Goal: Task Accomplishment & Management: Manage account settings

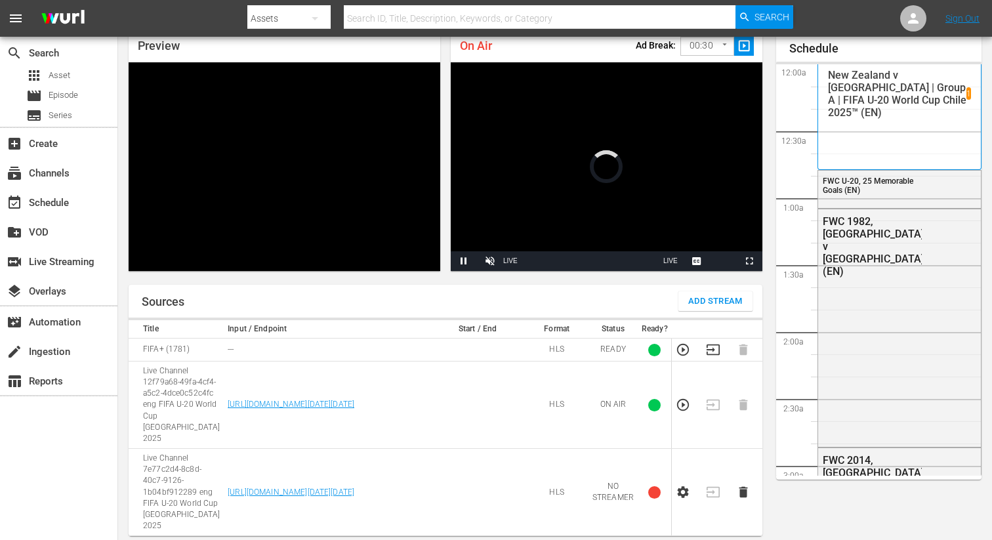
scroll to position [57, 0]
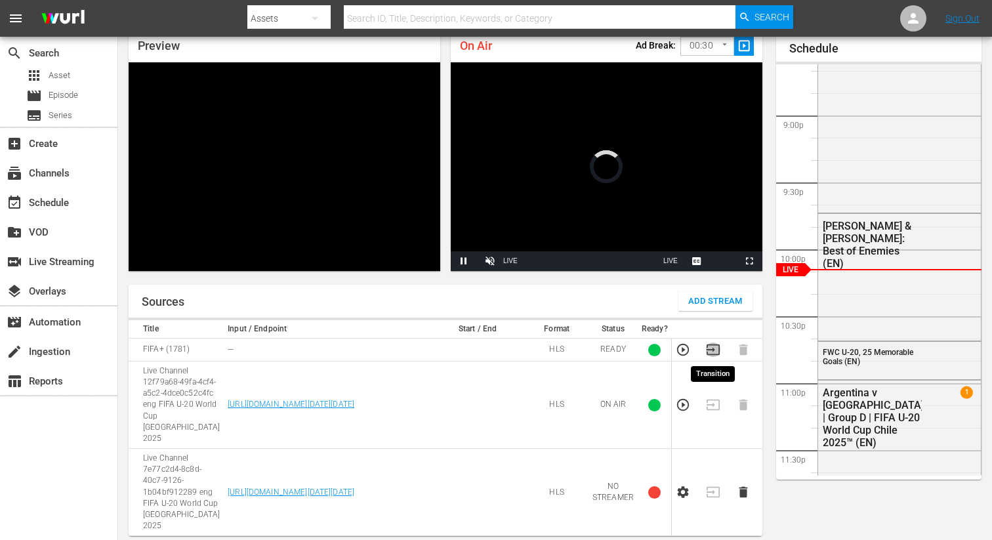
click at [713, 348] on icon "button" at bounding box center [713, 350] width 14 height 14
click at [748, 398] on icon "button" at bounding box center [743, 405] width 14 height 14
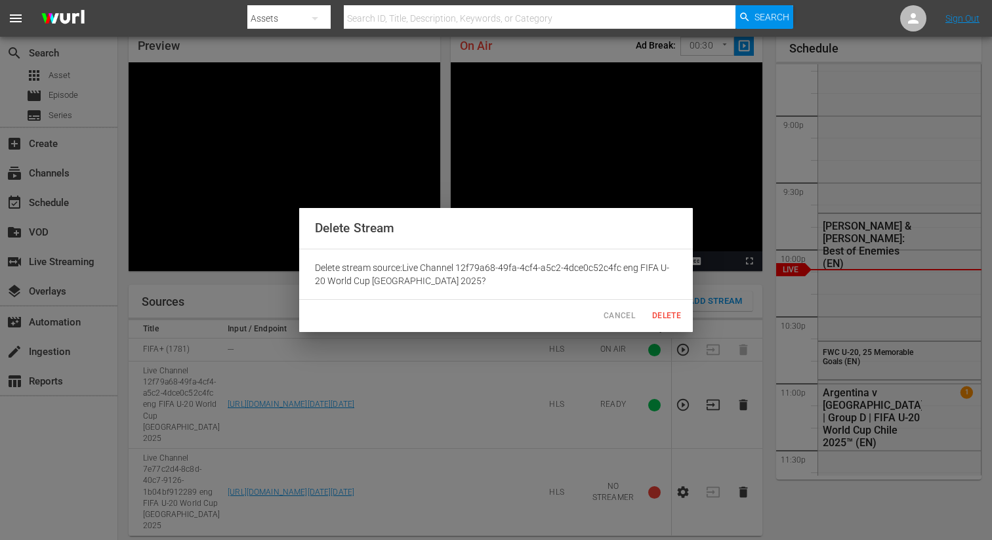
click at [661, 314] on span "Delete" at bounding box center [667, 316] width 32 height 14
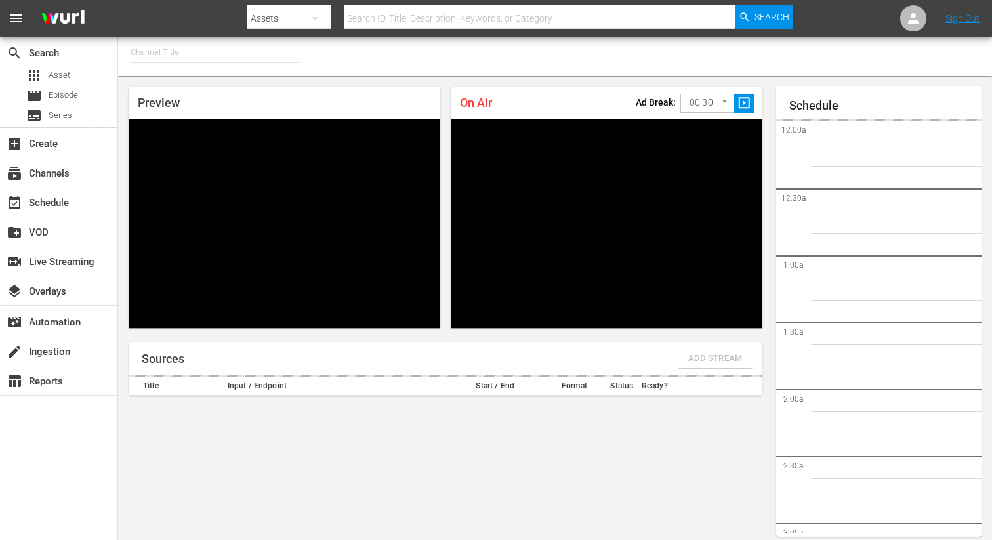
type input "FIFA+ German Local (1777)"
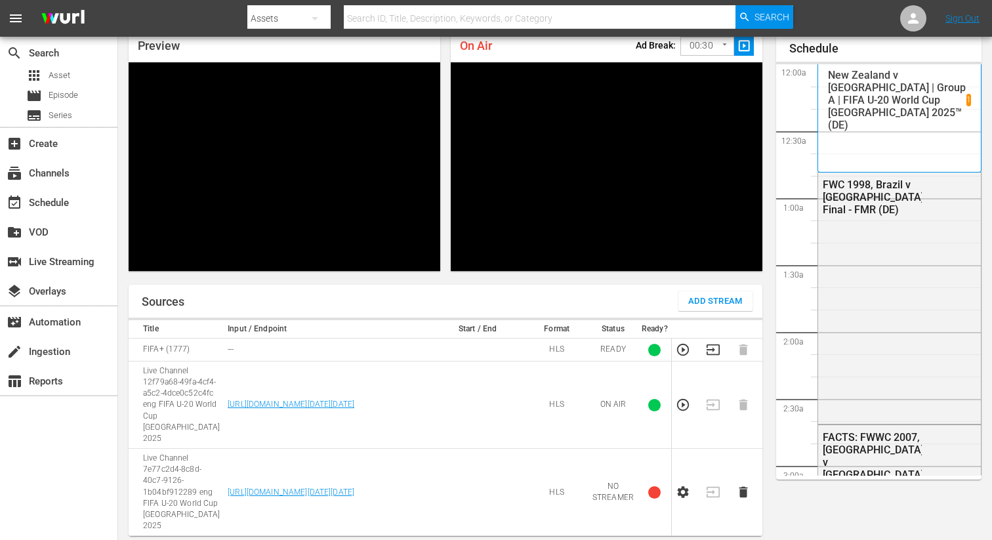
scroll to position [2761, 0]
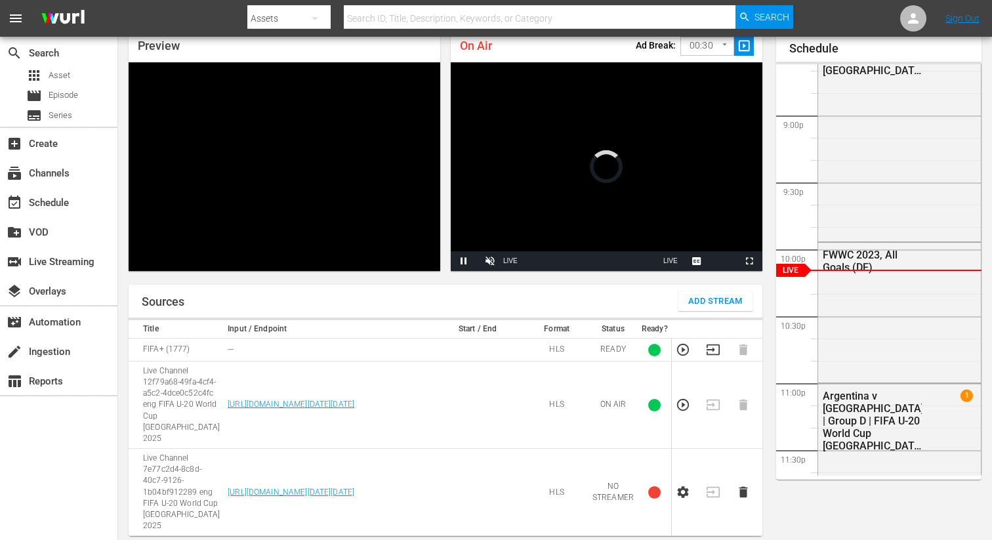
click at [708, 345] on icon "button" at bounding box center [713, 350] width 13 height 11
click at [746, 400] on icon "button" at bounding box center [743, 405] width 9 height 11
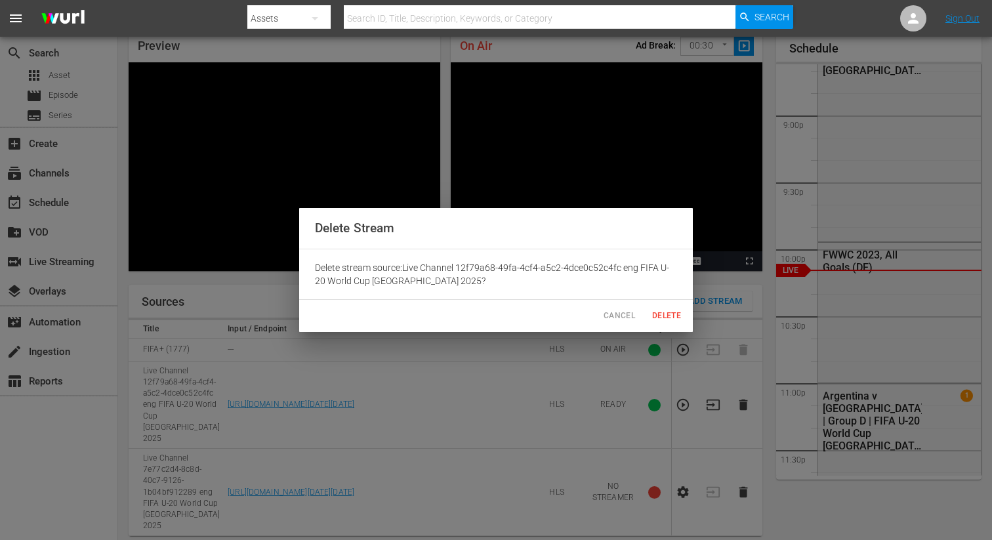
click at [665, 313] on span "Delete" at bounding box center [667, 316] width 32 height 14
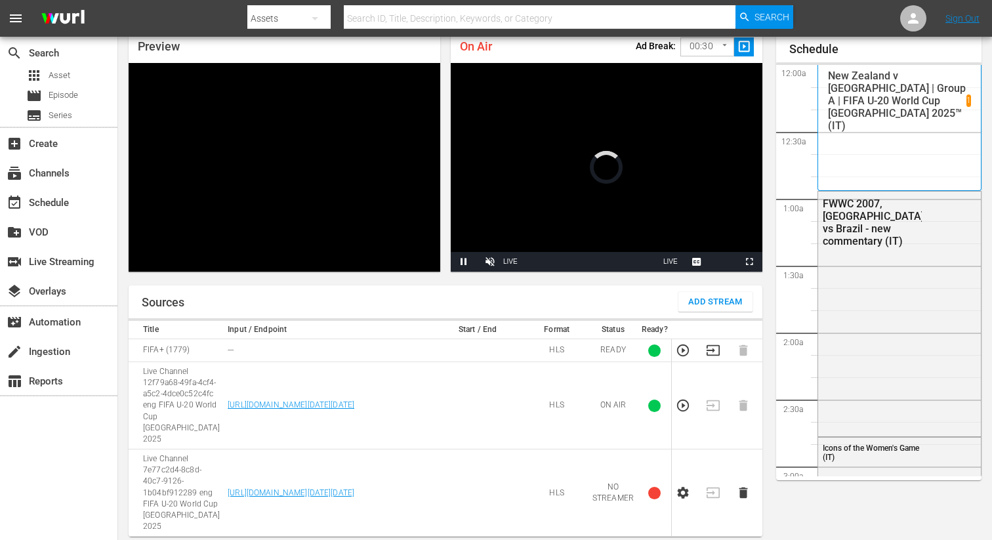
scroll to position [56, 0]
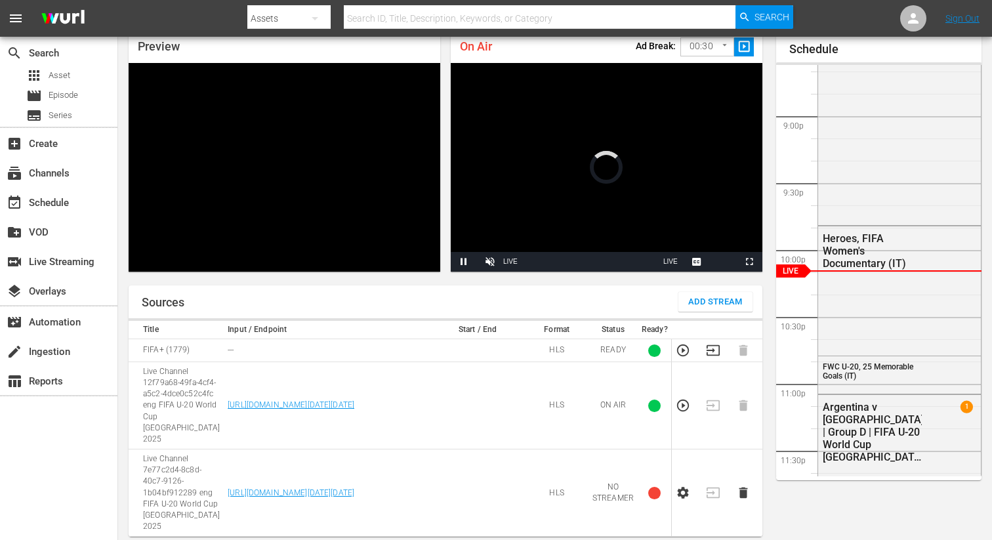
click at [713, 352] on icon "button" at bounding box center [713, 350] width 14 height 14
click at [746, 400] on icon "button" at bounding box center [743, 405] width 9 height 11
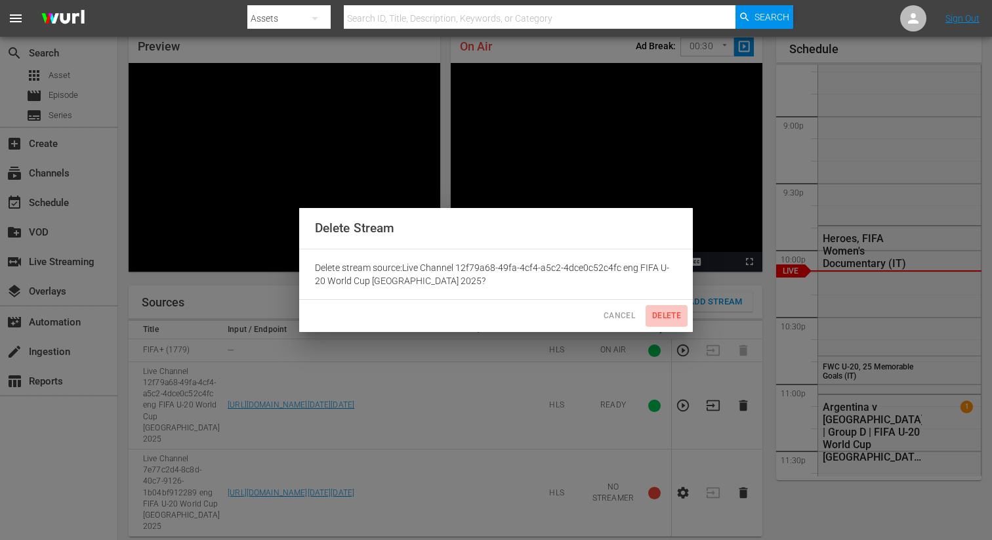
click at [653, 318] on span "Delete" at bounding box center [667, 316] width 32 height 14
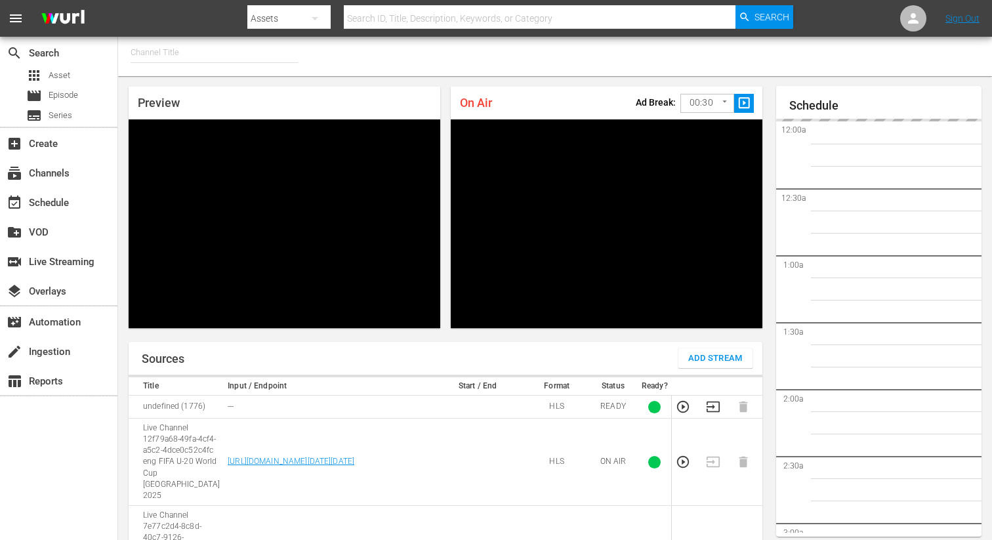
type input "FIFA+ Portuguese Local (1776)"
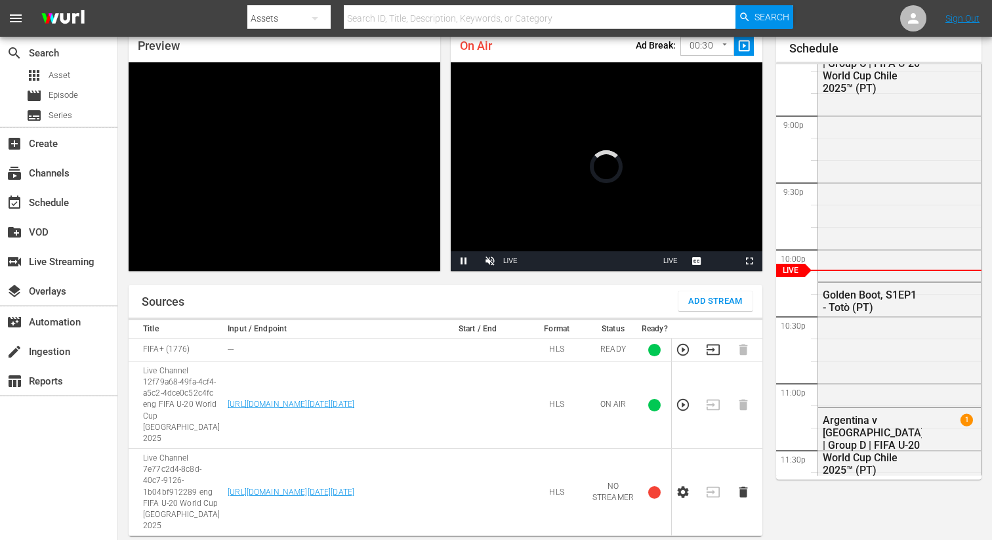
scroll to position [57, 0]
click at [711, 348] on icon "button" at bounding box center [713, 350] width 14 height 14
click at [743, 400] on icon "button" at bounding box center [743, 405] width 9 height 11
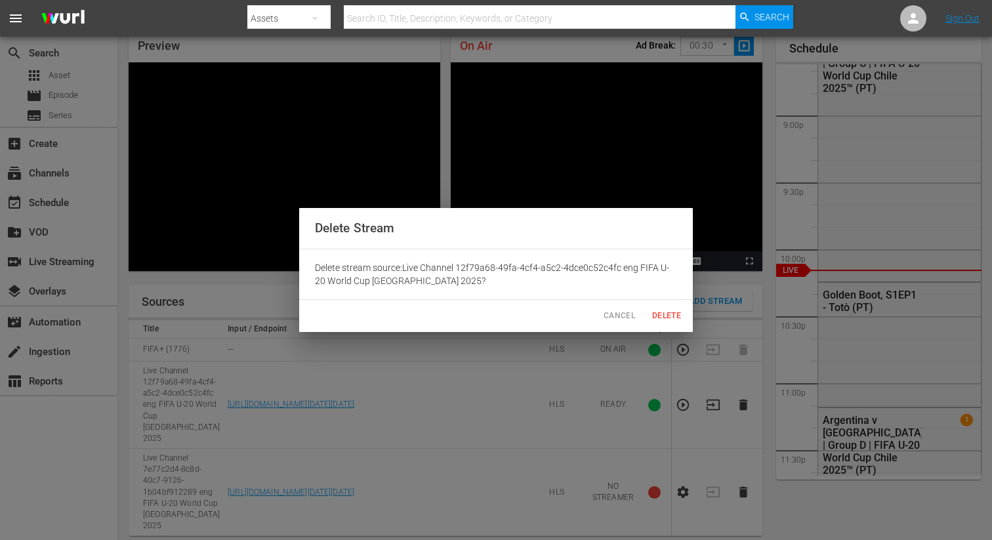
click at [656, 315] on span "Delete" at bounding box center [667, 316] width 32 height 14
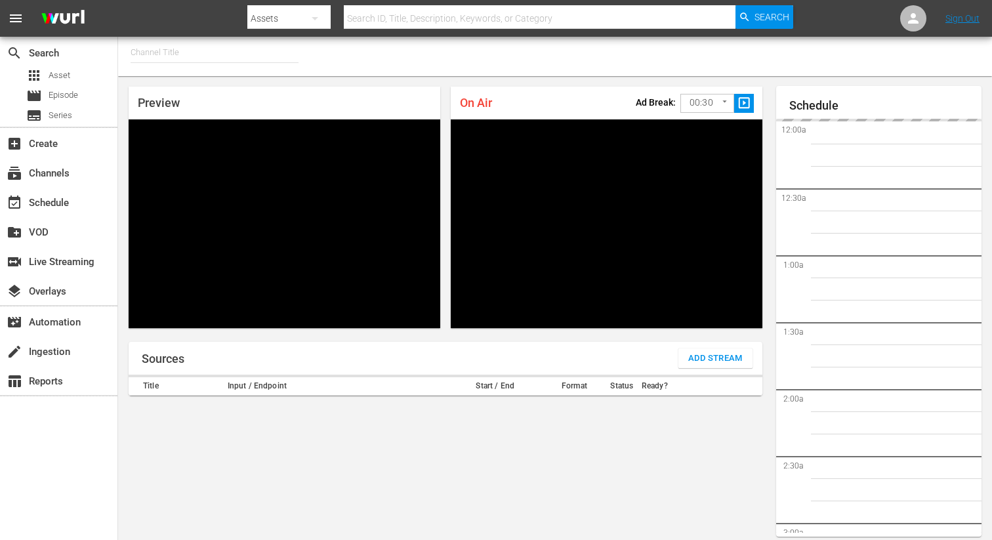
type input "FIFA+ Spanish Global (1780)"
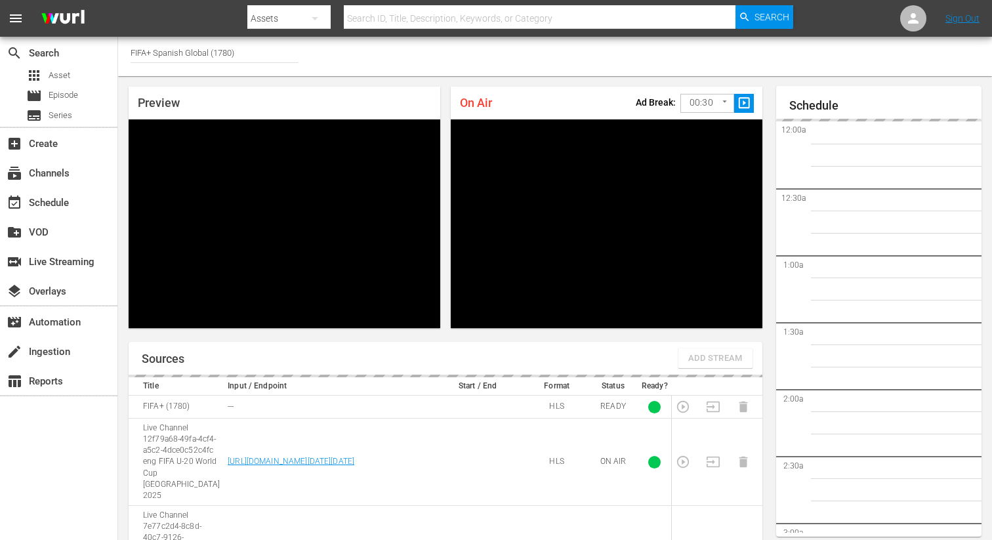
scroll to position [57, 0]
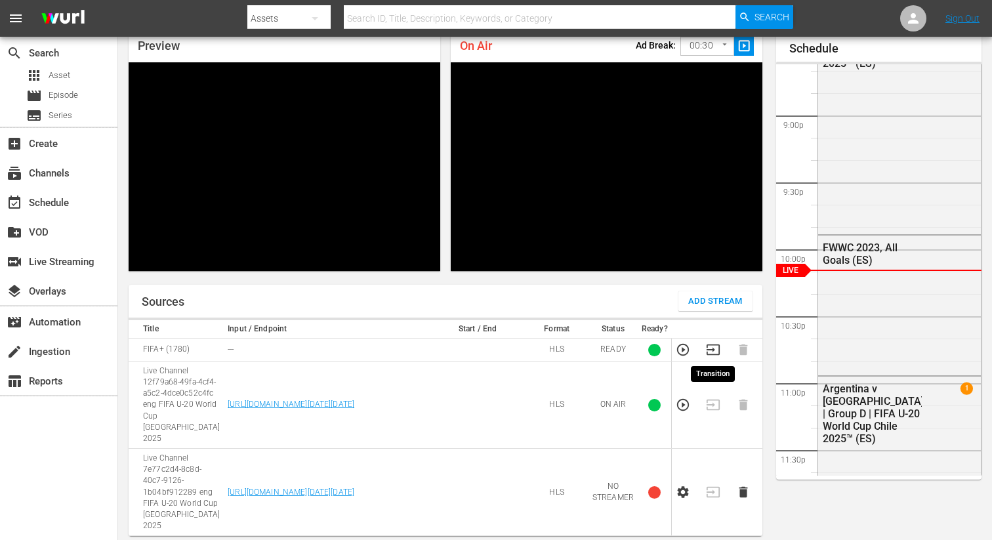
click at [709, 354] on icon "button" at bounding box center [713, 350] width 14 height 14
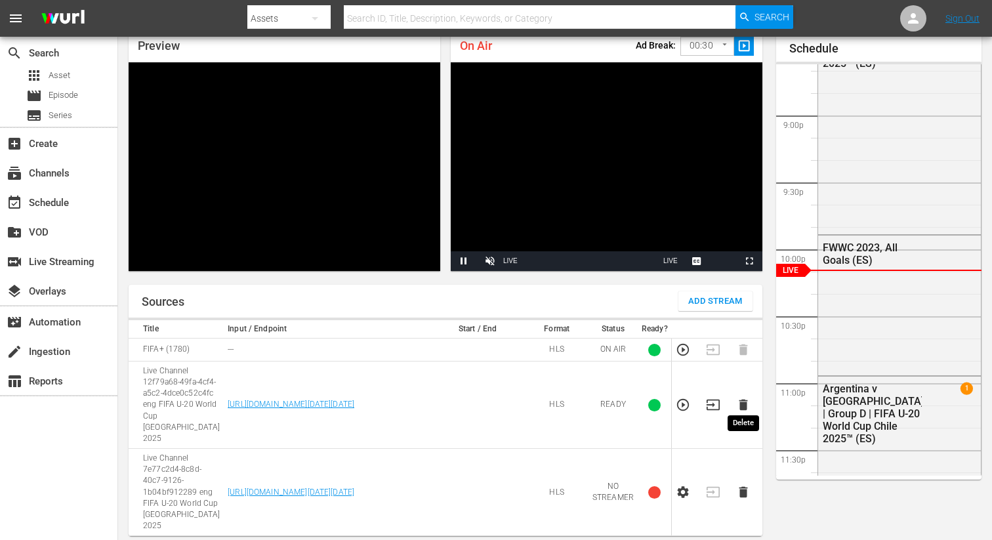
click at [744, 400] on icon "button" at bounding box center [743, 405] width 9 height 11
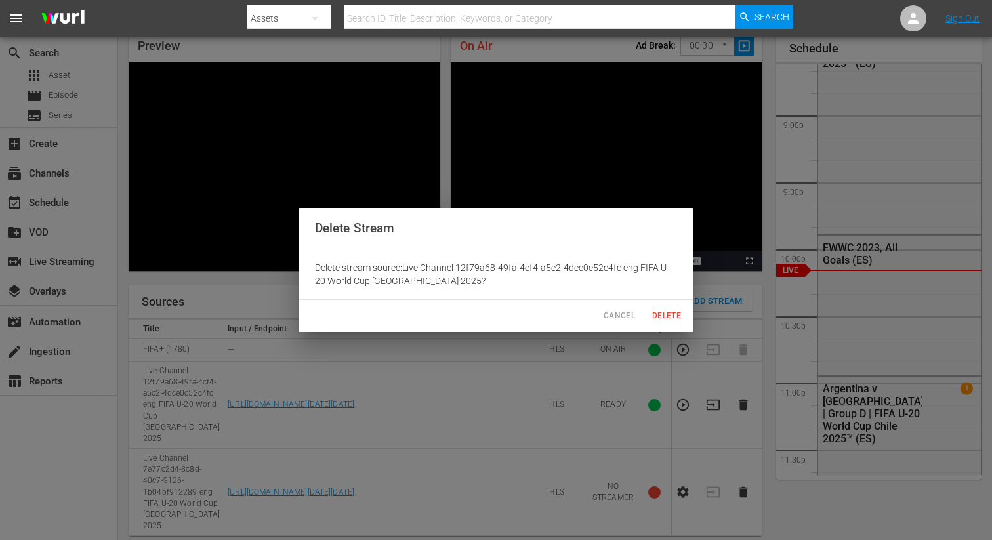
click at [661, 318] on span "Delete" at bounding box center [667, 316] width 32 height 14
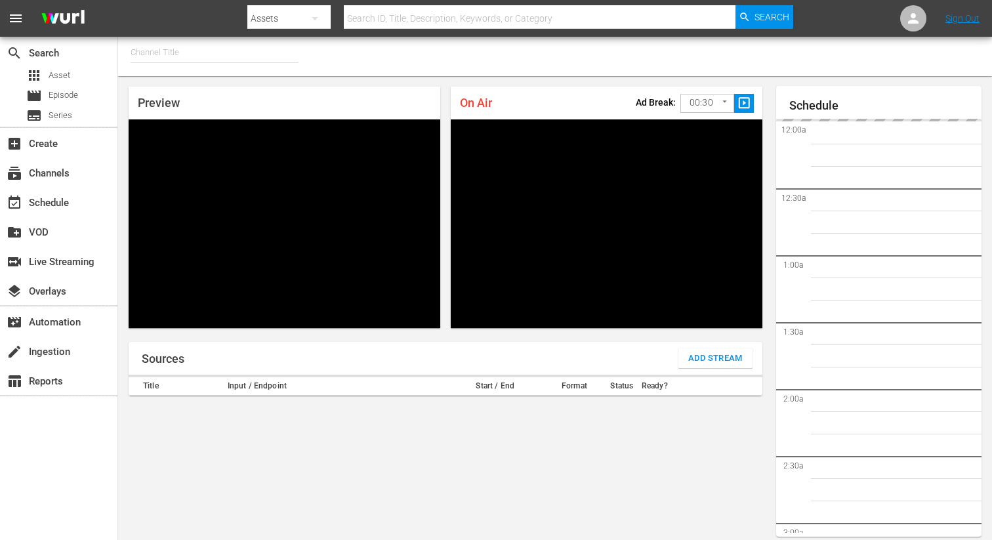
type input "FIFA+ Spanish Global (1780)"
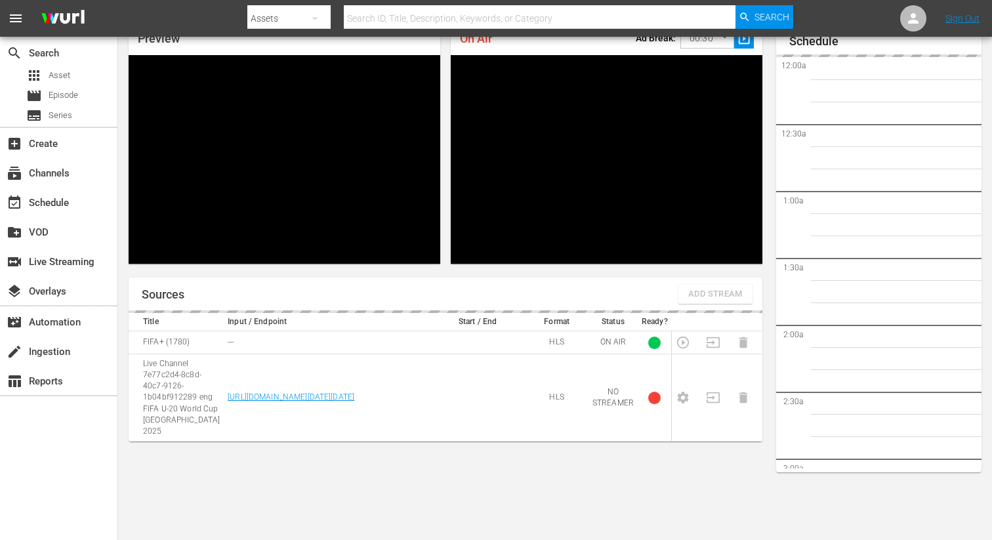
scroll to position [57, 0]
